Goal: Book appointment/travel/reservation

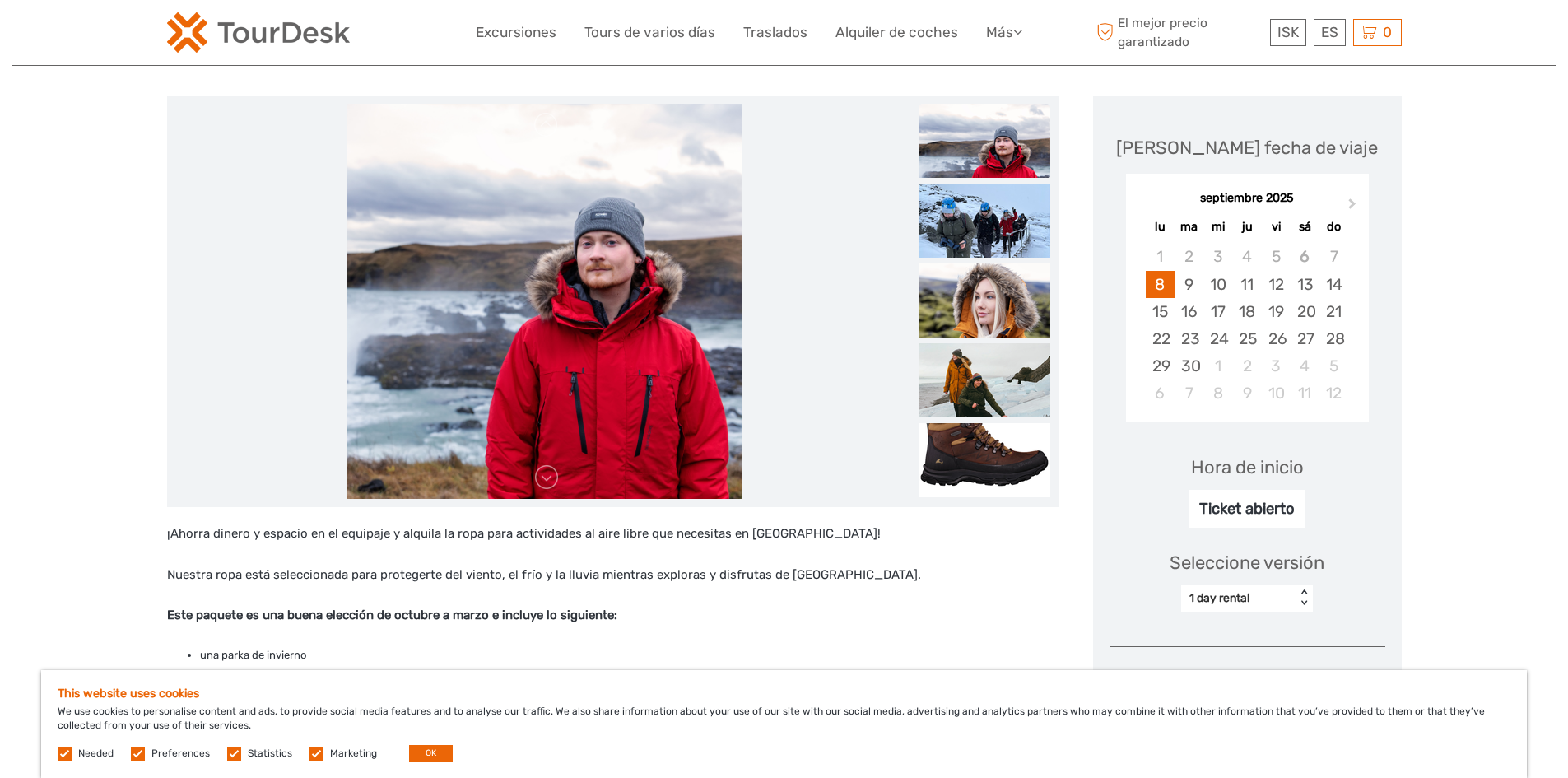
scroll to position [165, 0]
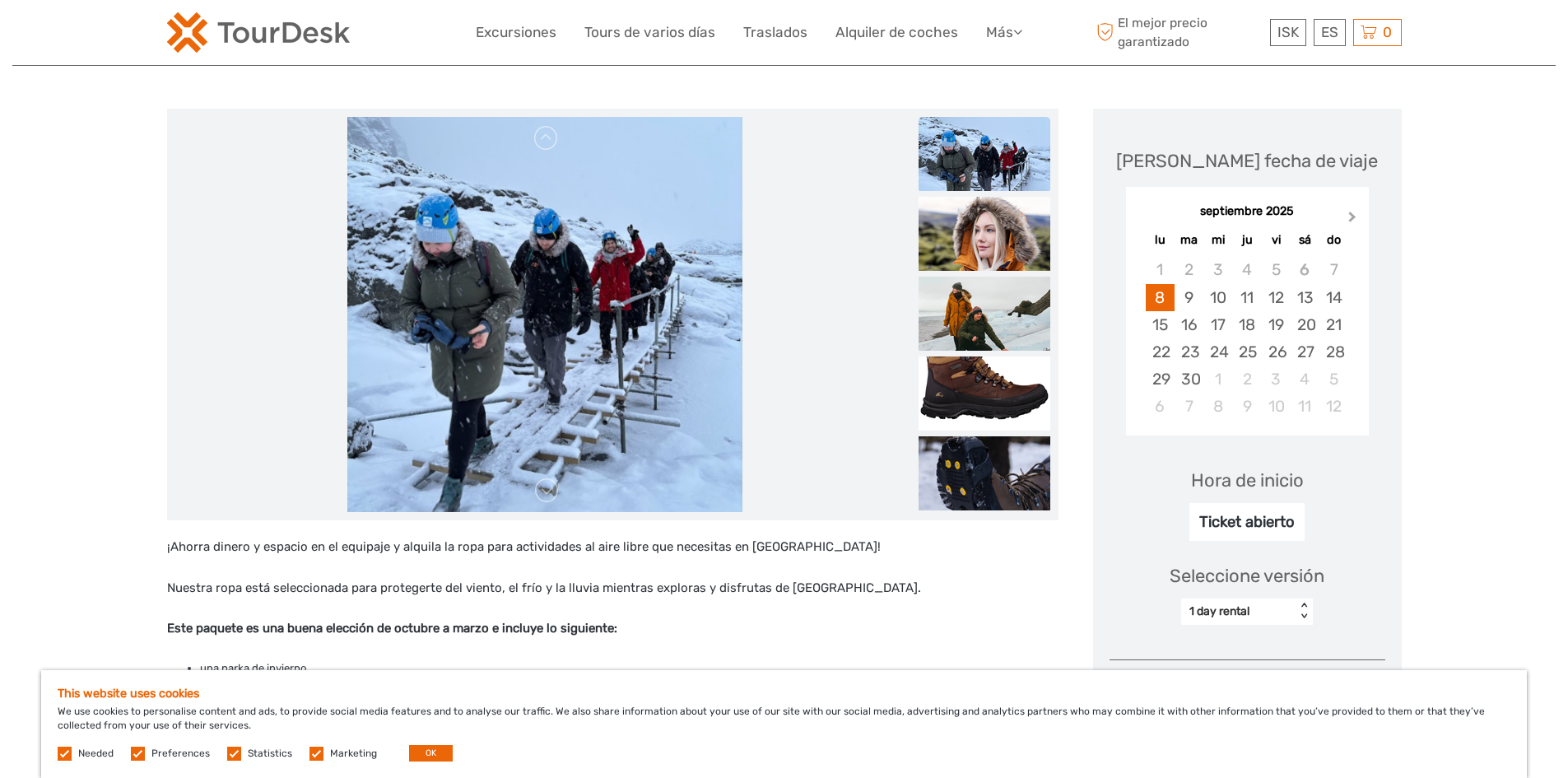
click at [1353, 219] on span "Next Month" at bounding box center [1353, 220] width 0 height 24
click at [1307, 329] on div "18" at bounding box center [1304, 325] width 29 height 28
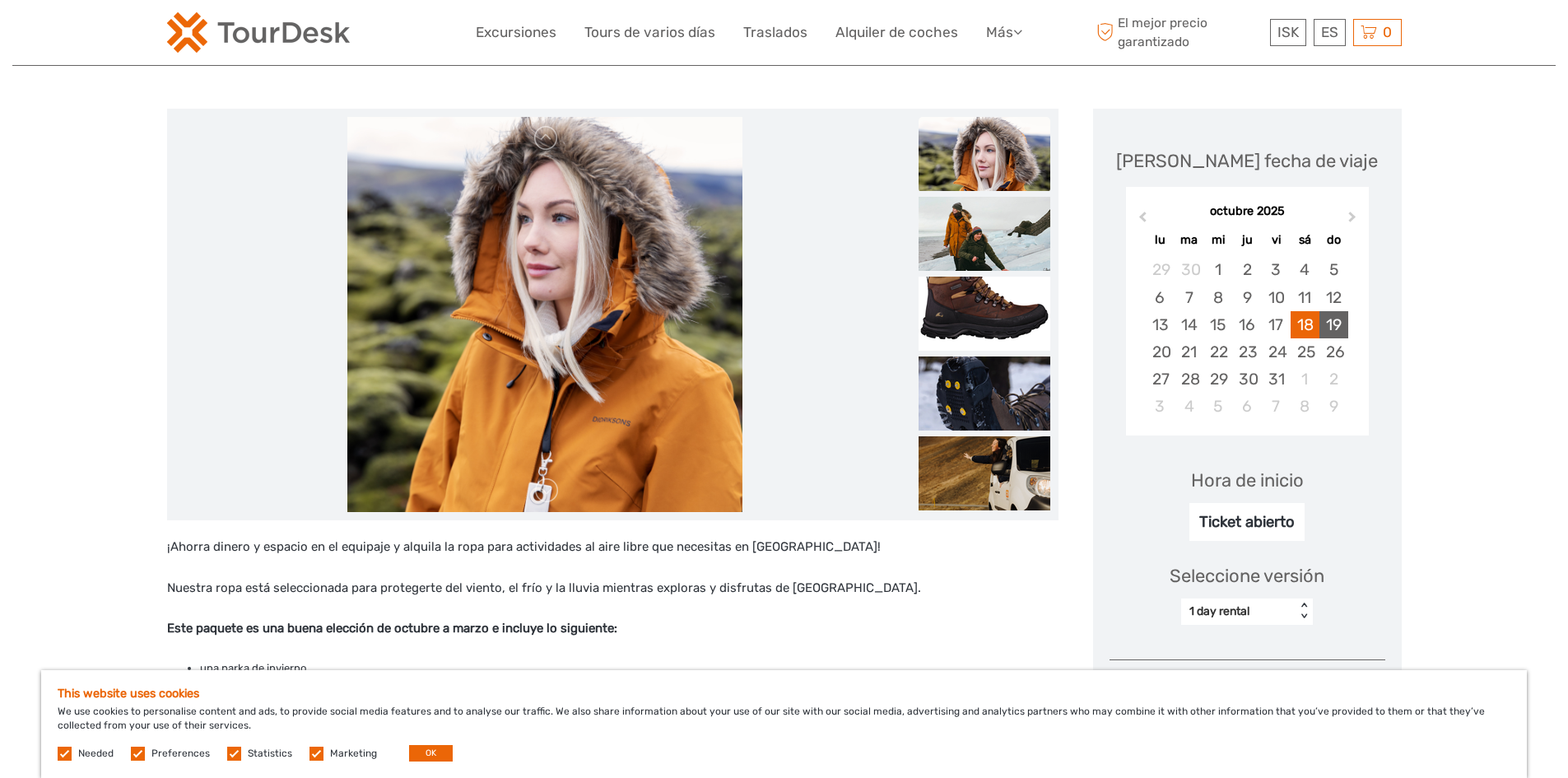
click at [1335, 323] on div "19" at bounding box center [1333, 325] width 29 height 28
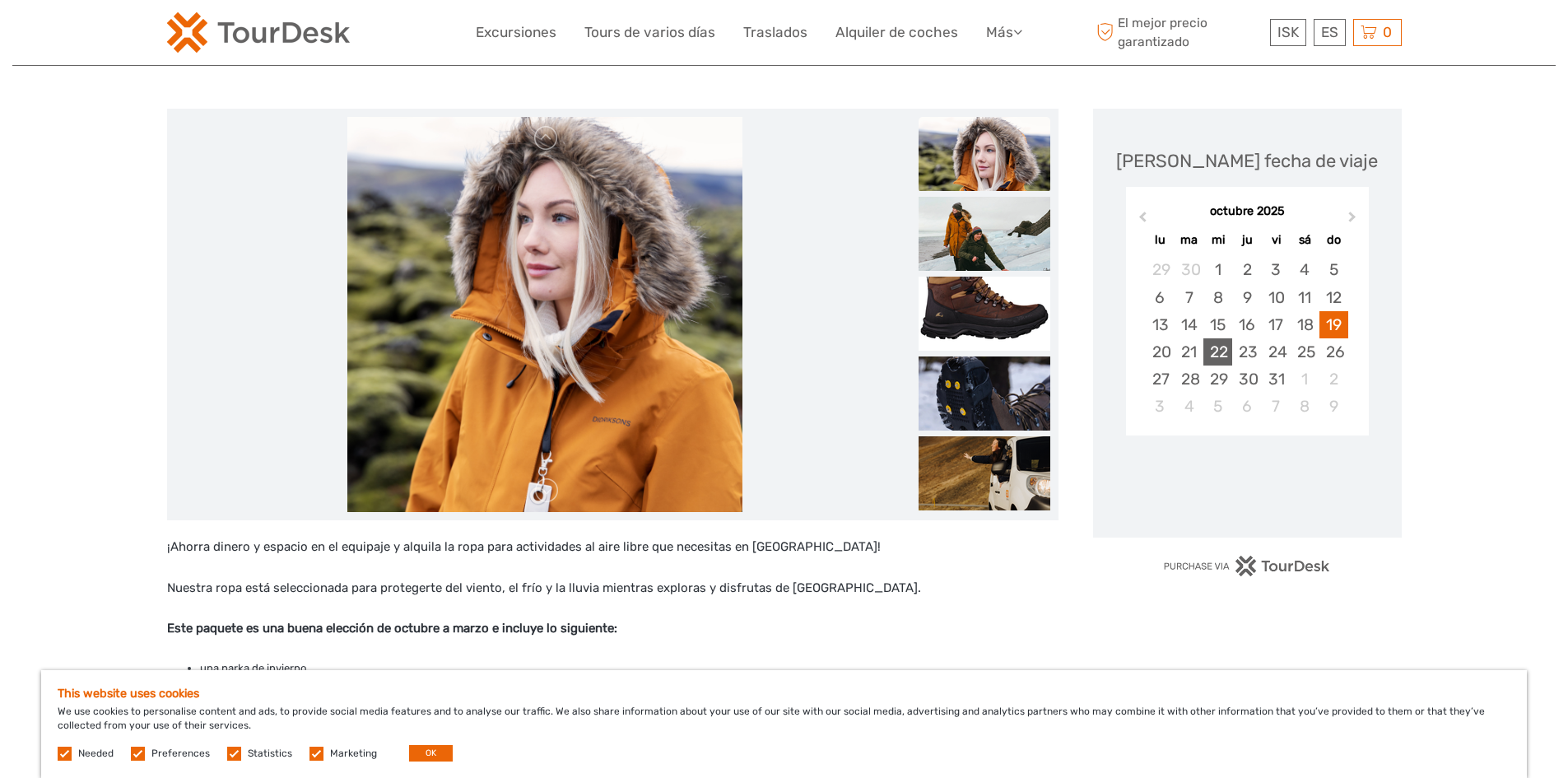
click at [1222, 350] on div "22" at bounding box center [1217, 352] width 29 height 28
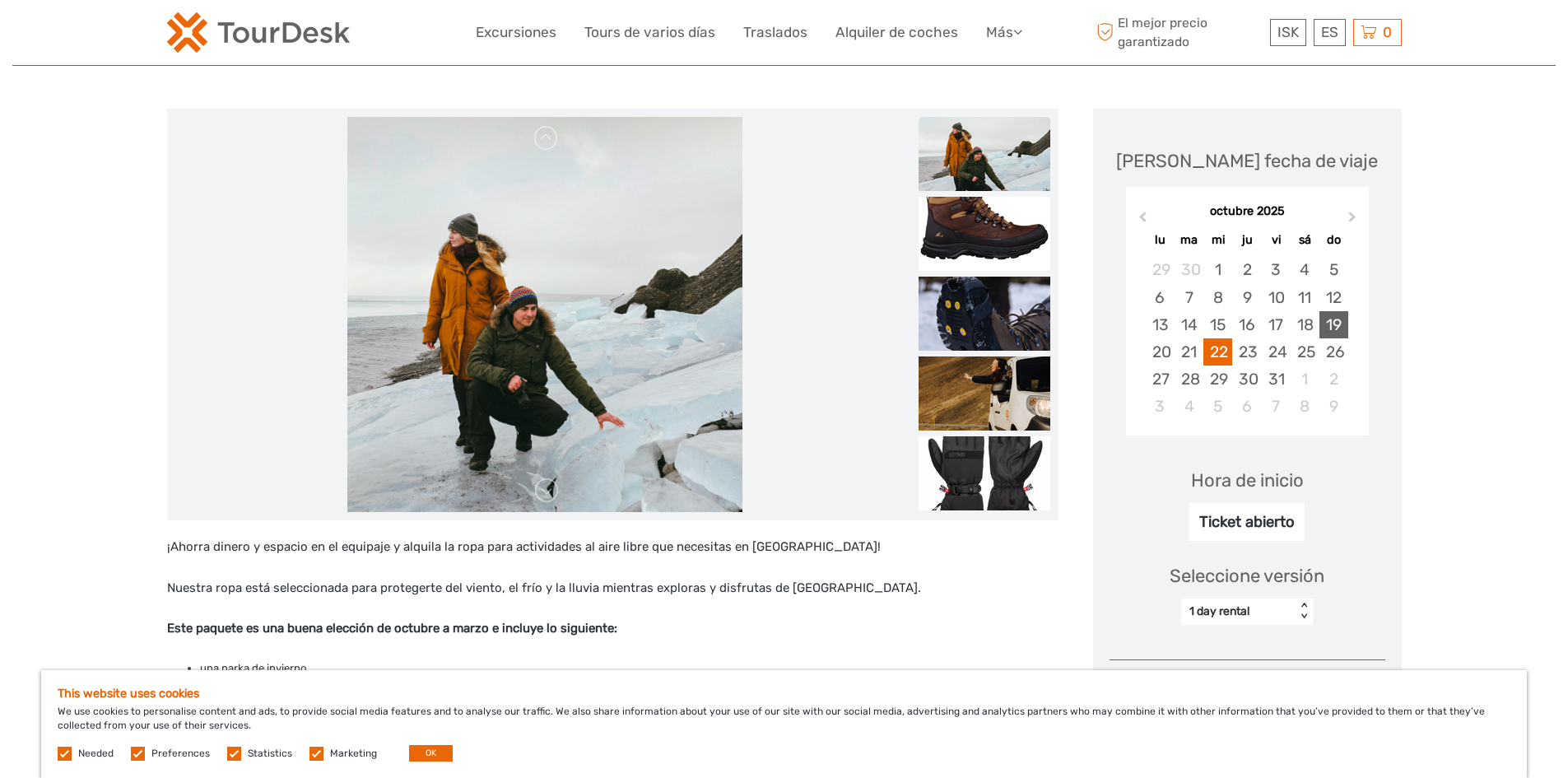
click at [1344, 324] on div "19" at bounding box center [1333, 325] width 29 height 28
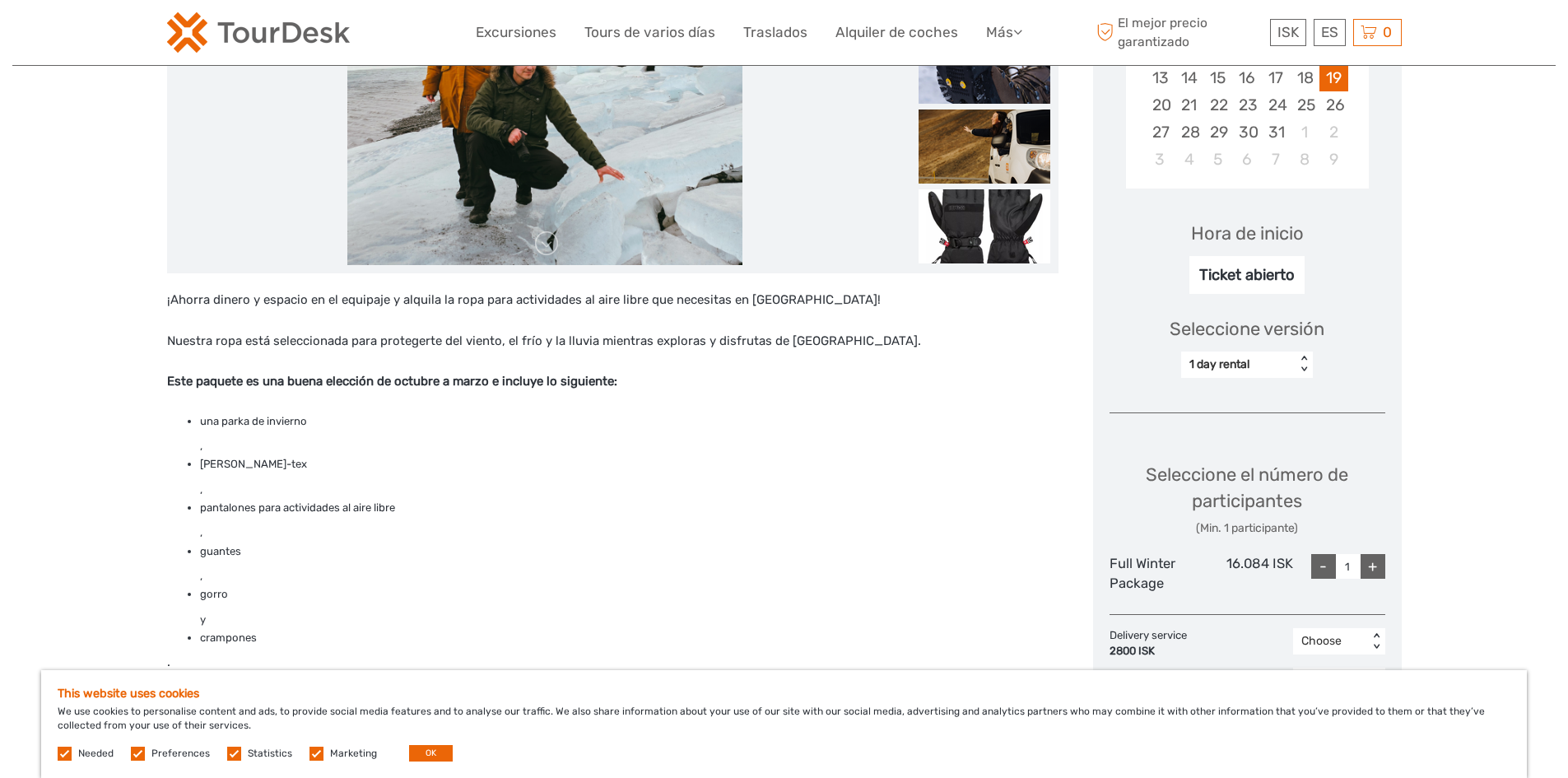
scroll to position [494, 0]
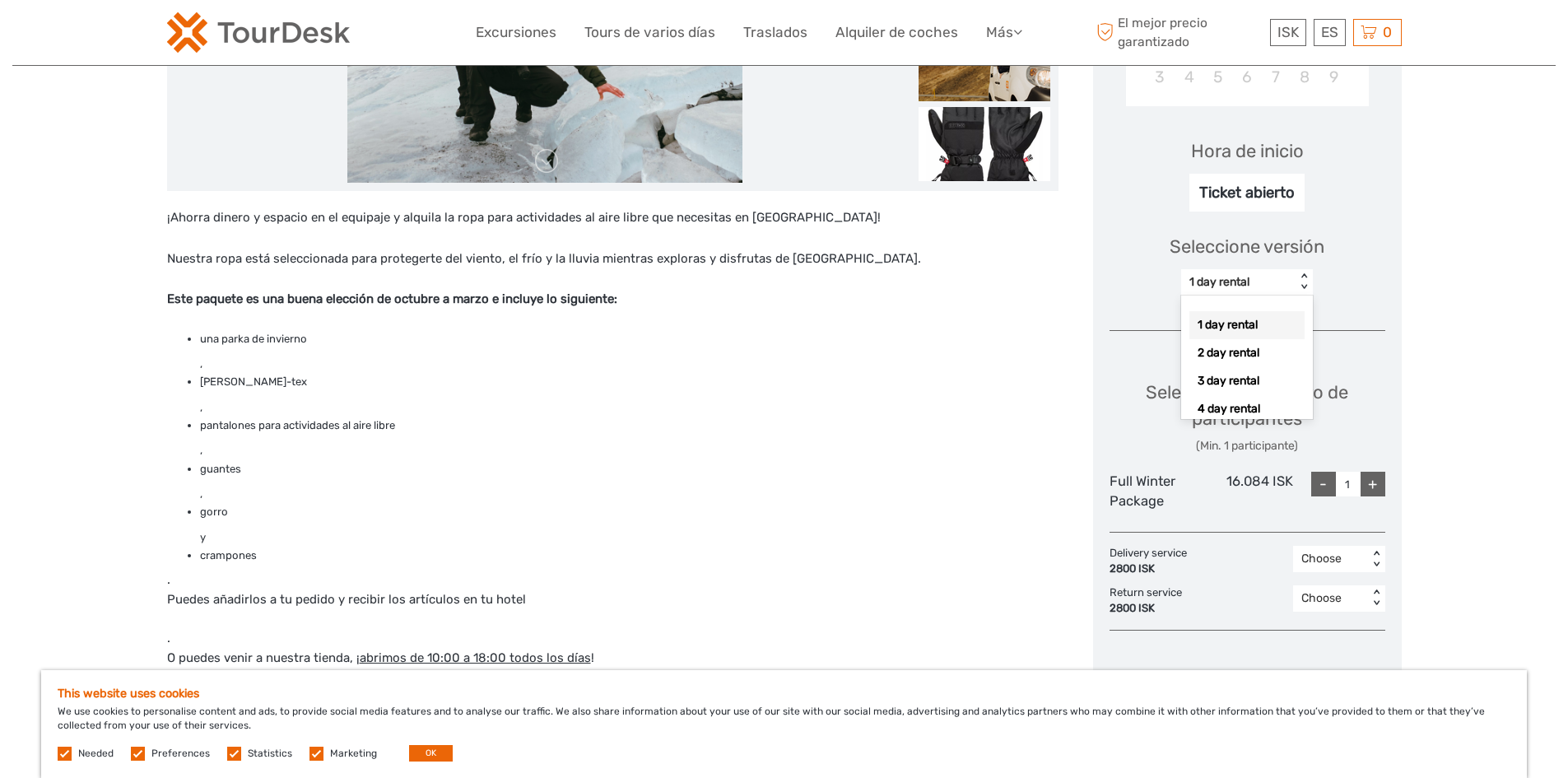
click at [1306, 274] on div "< >" at bounding box center [1304, 282] width 14 height 18
click at [1217, 413] on div "4 day rental" at bounding box center [1247, 409] width 116 height 28
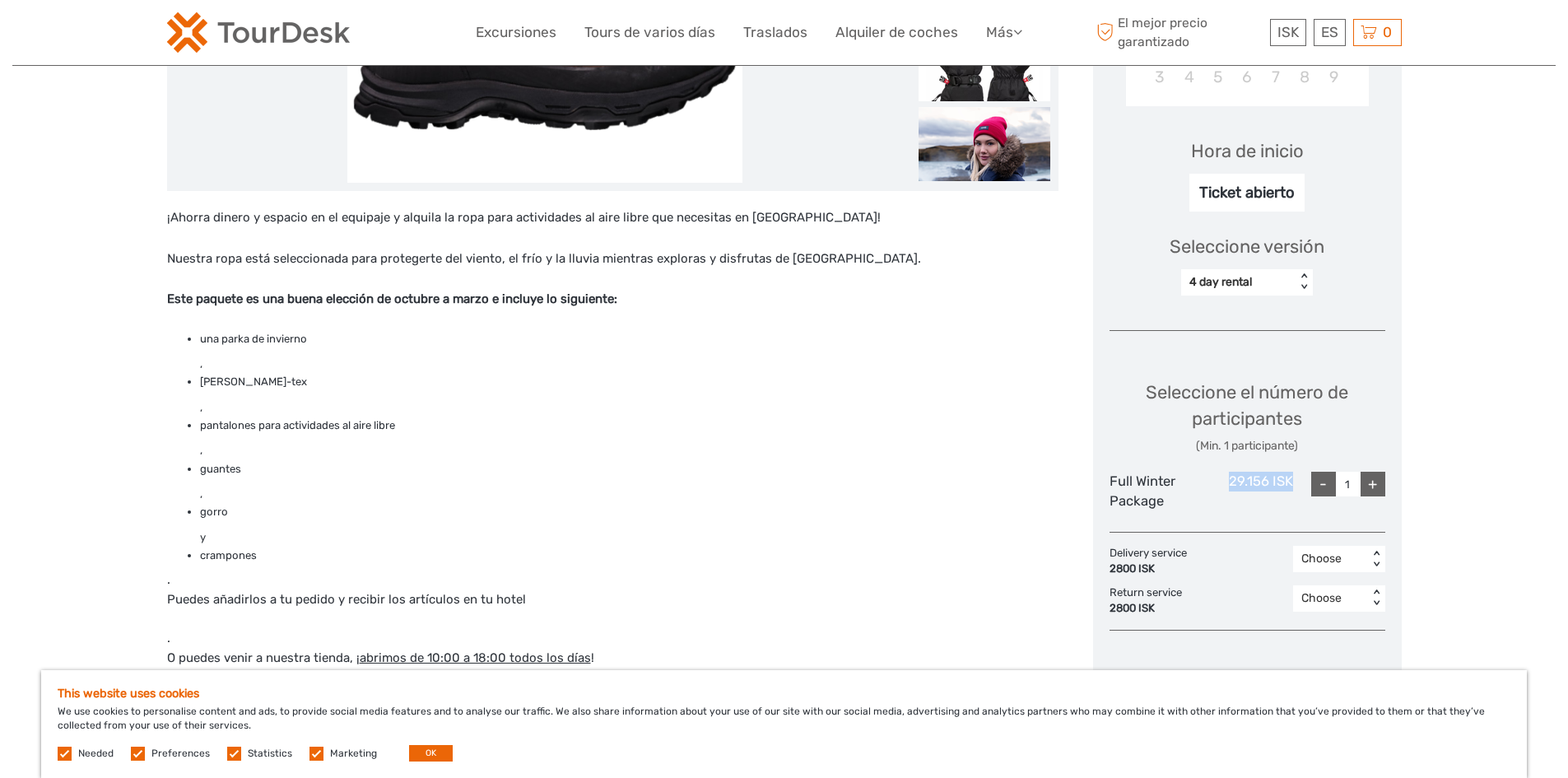
drag, startPoint x: 1229, startPoint y: 477, endPoint x: 1292, endPoint y: 475, distance: 63.0
click at [1292, 475] on div "29.156 ISK" at bounding box center [1246, 491] width 92 height 39
copy div "29.156 ISK"
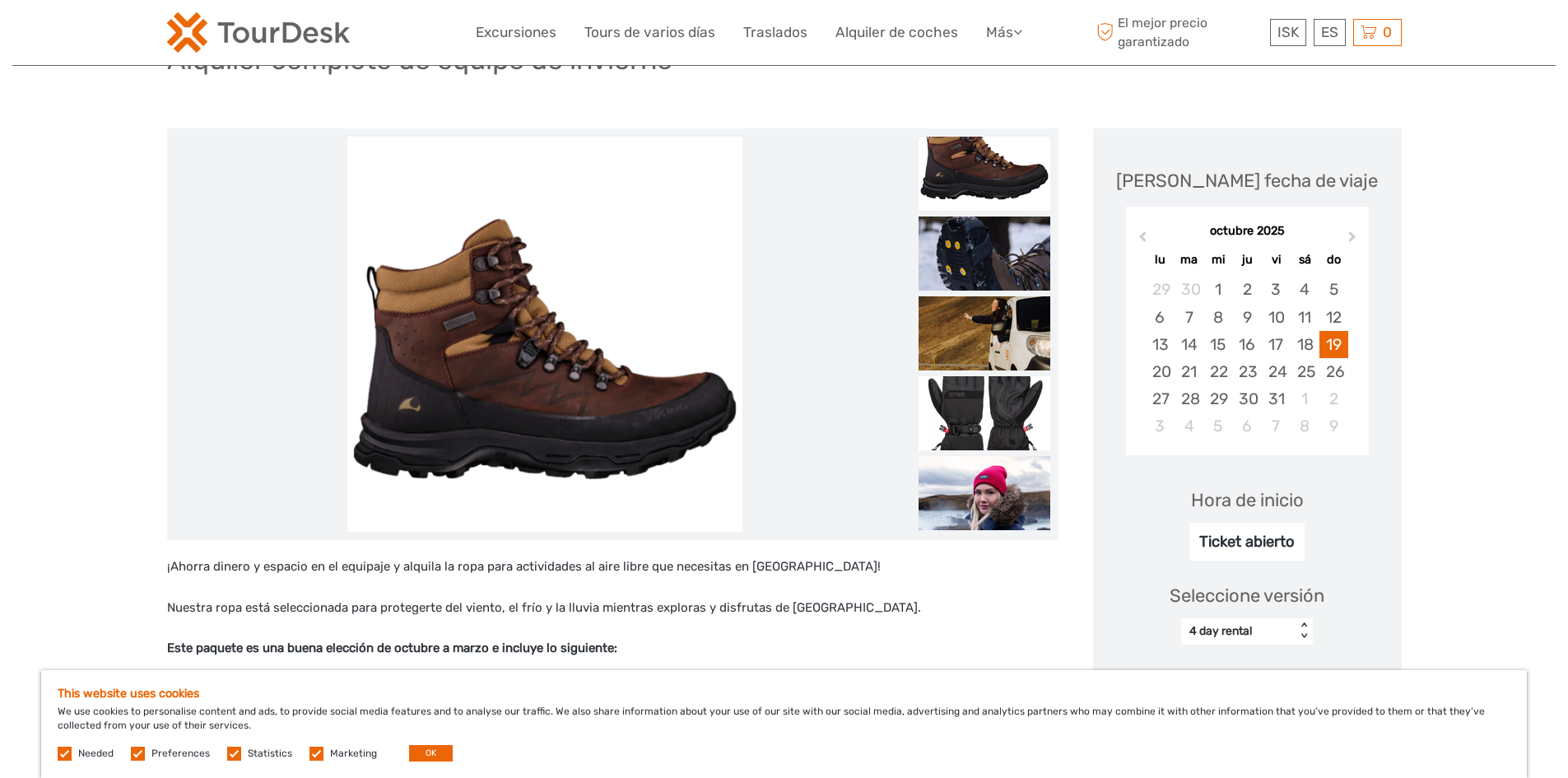
scroll to position [0, 0]
